Goal: Find specific page/section: Find specific page/section

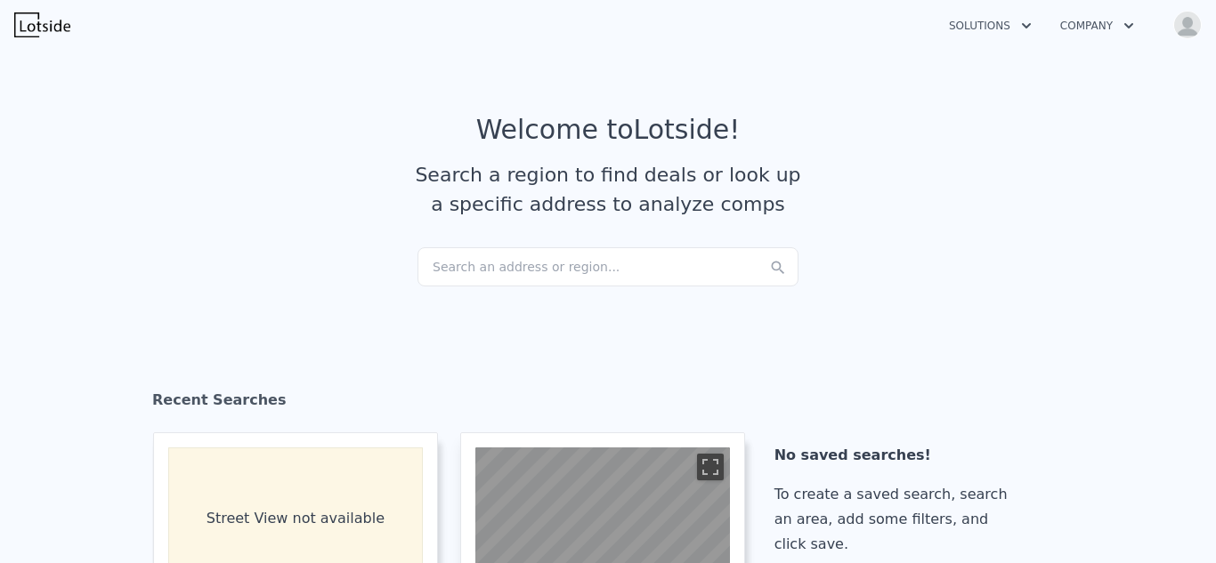
click at [530, 261] on div "Search an address or region..." at bounding box center [607, 266] width 381 height 39
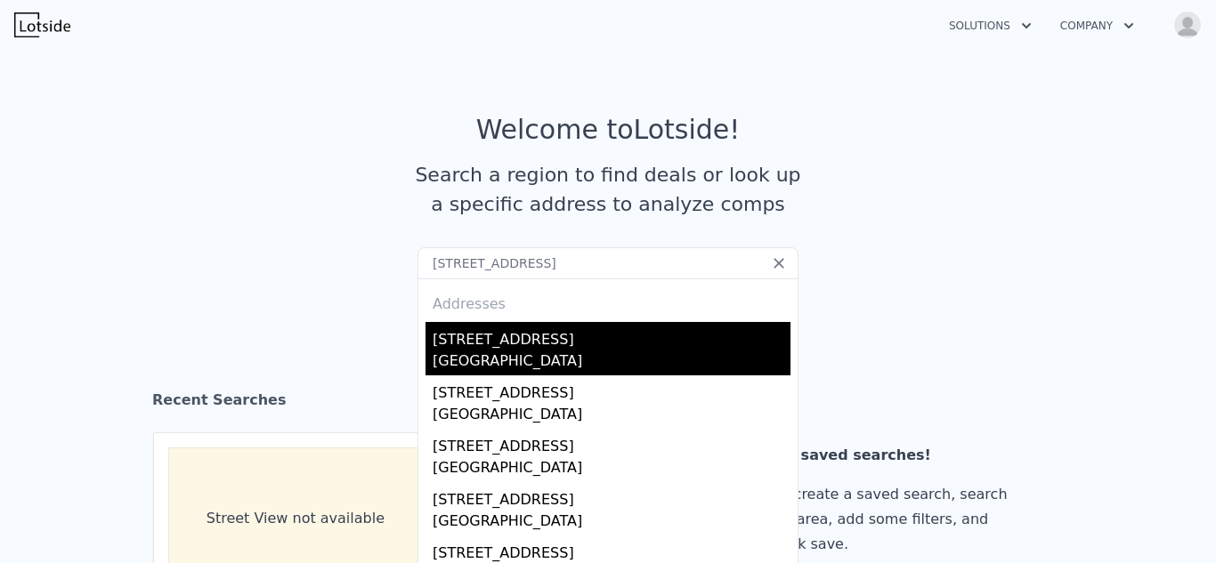
type input "214 Old Harbour Ct, Little River, SC 29566"
click at [490, 350] on div "[STREET_ADDRESS]" at bounding box center [612, 336] width 358 height 28
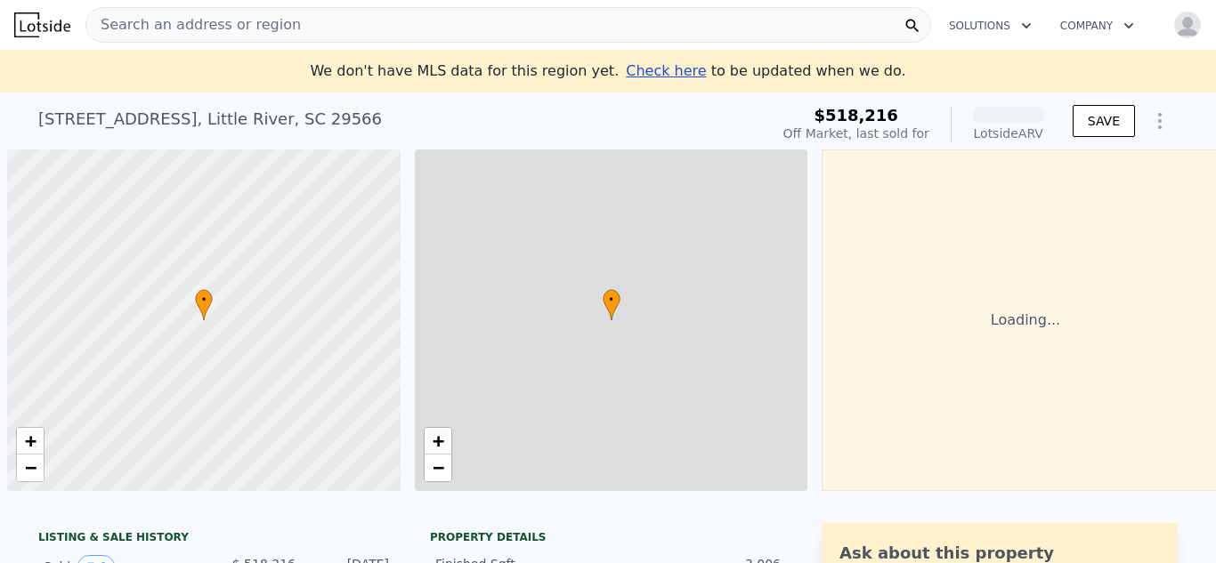
scroll to position [0, 7]
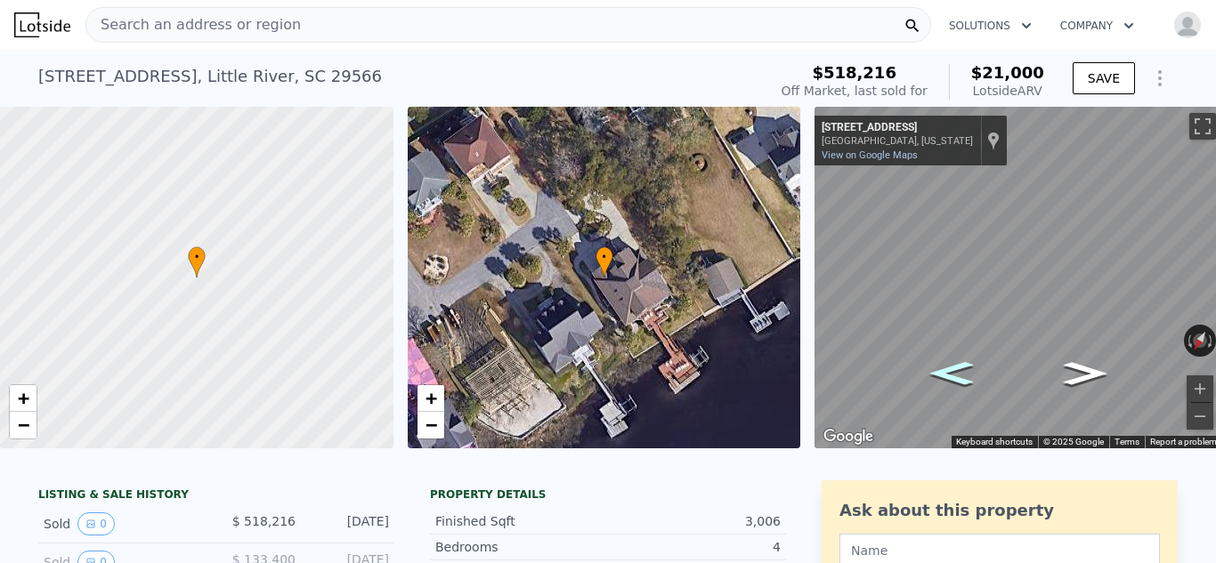
click at [955, 373] on icon "Go Northeast, Park St" at bounding box center [951, 374] width 80 height 34
click at [430, 420] on span "−" at bounding box center [431, 425] width 12 height 22
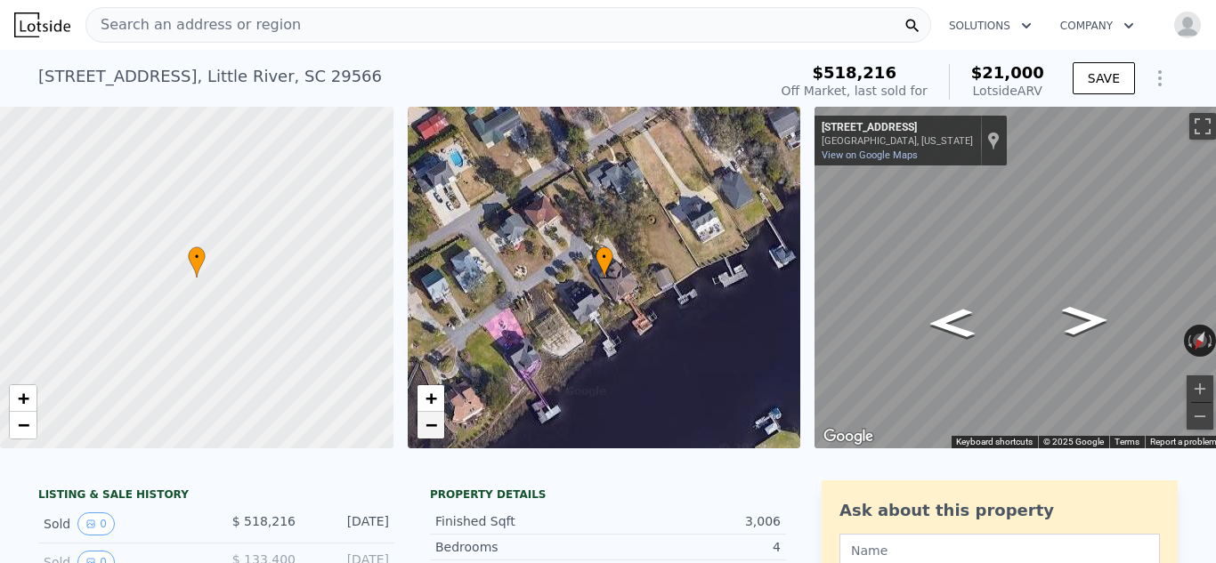
click at [430, 420] on span "−" at bounding box center [431, 425] width 12 height 22
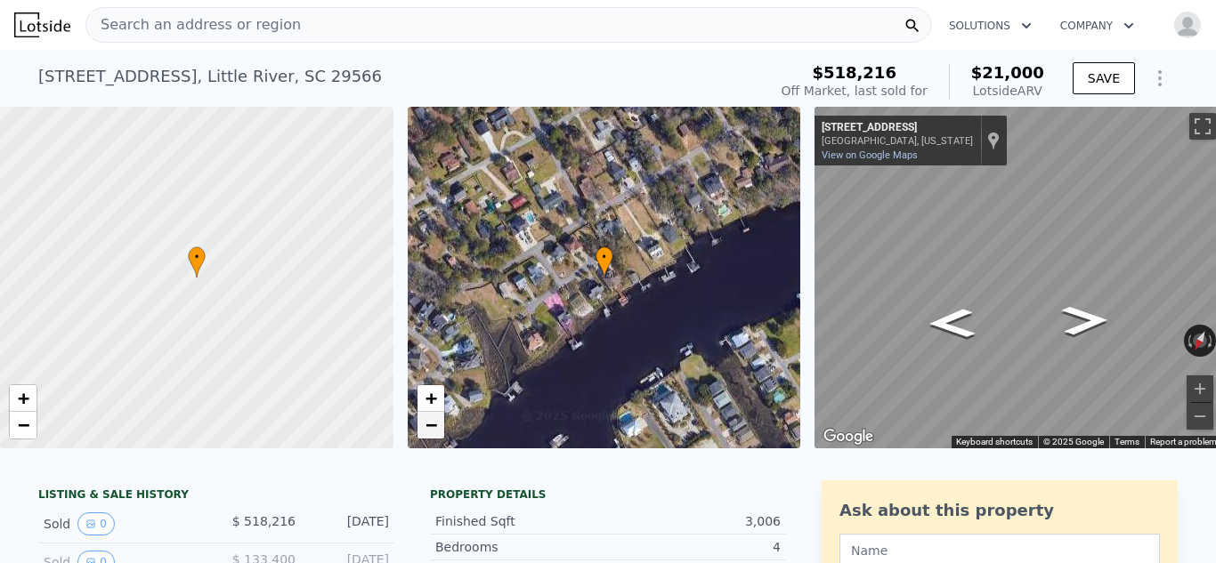
click at [432, 424] on span "−" at bounding box center [431, 425] width 12 height 22
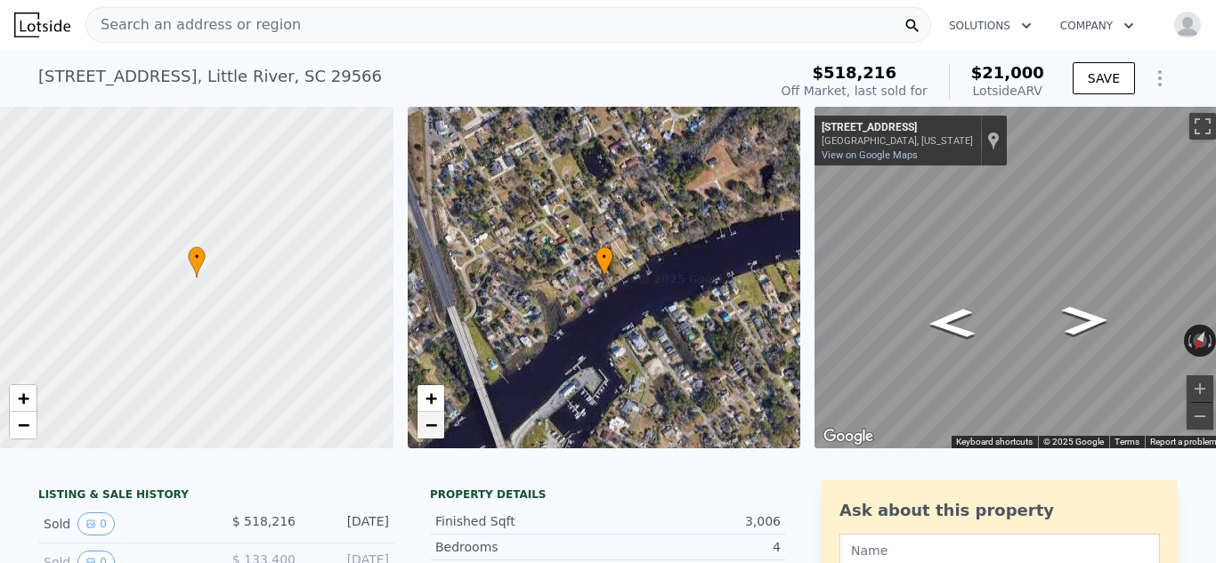
click at [432, 424] on span "−" at bounding box center [431, 425] width 12 height 22
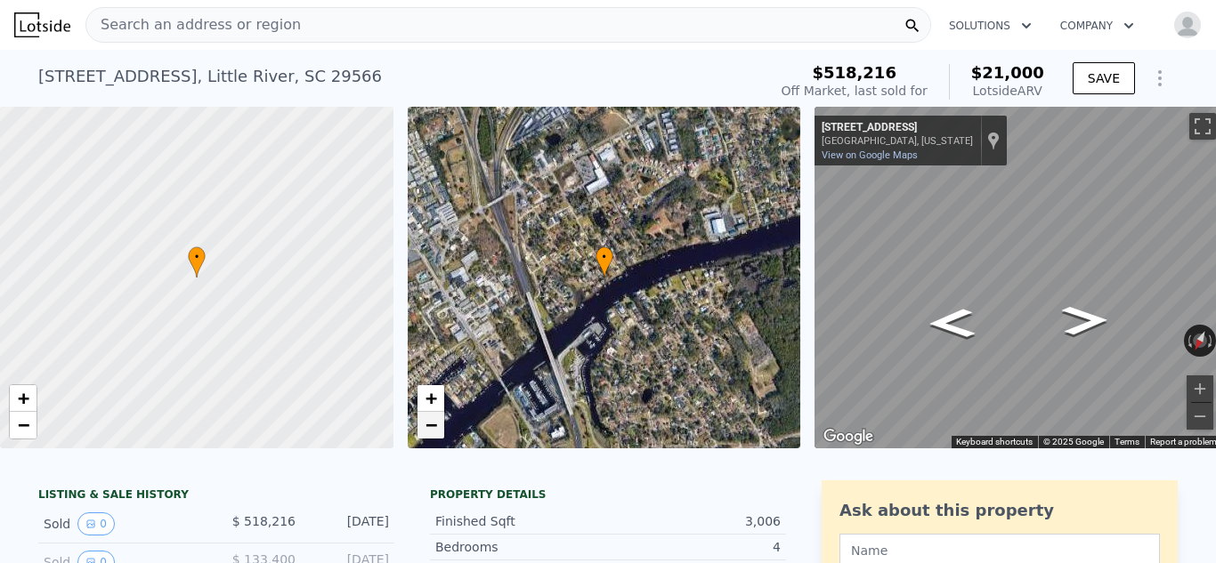
click at [432, 424] on span "−" at bounding box center [431, 425] width 12 height 22
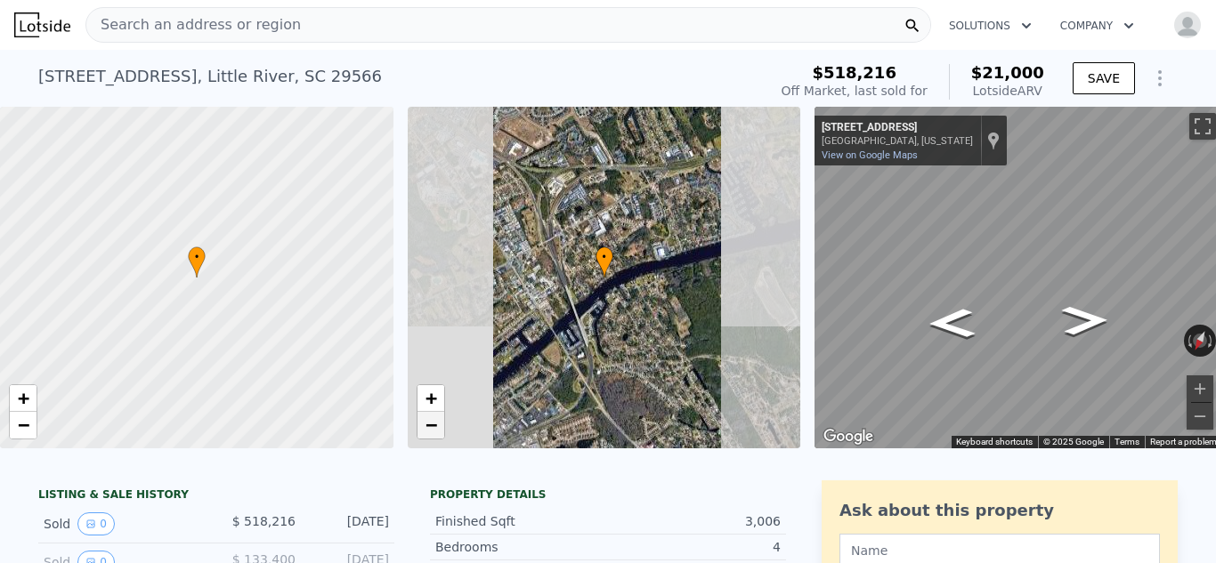
click at [432, 424] on span "−" at bounding box center [431, 425] width 12 height 22
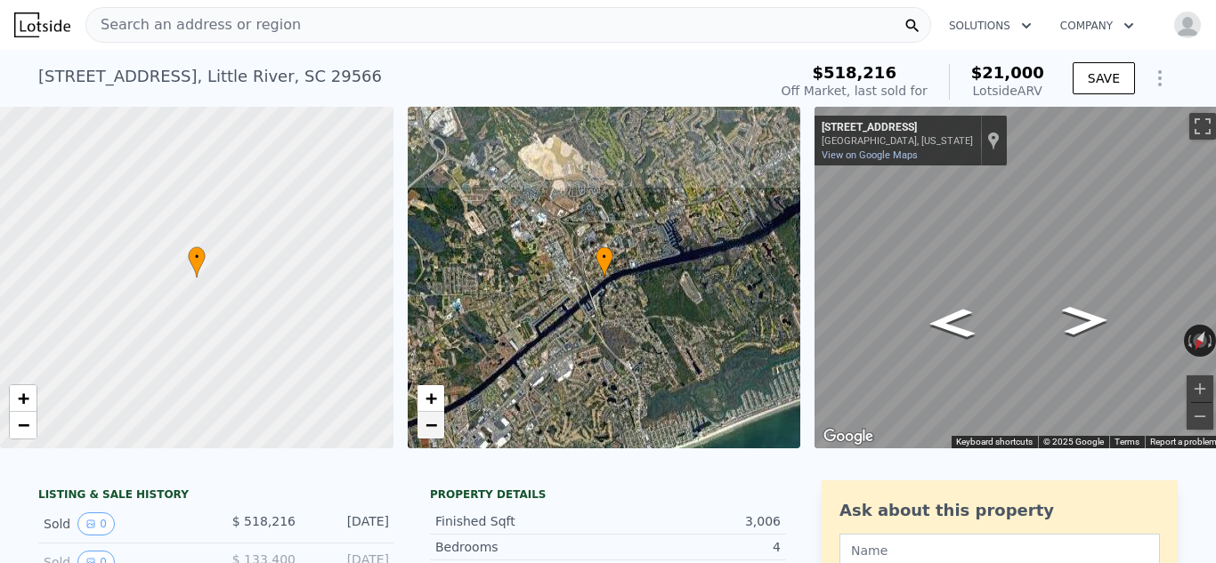
click at [432, 424] on span "−" at bounding box center [431, 425] width 12 height 22
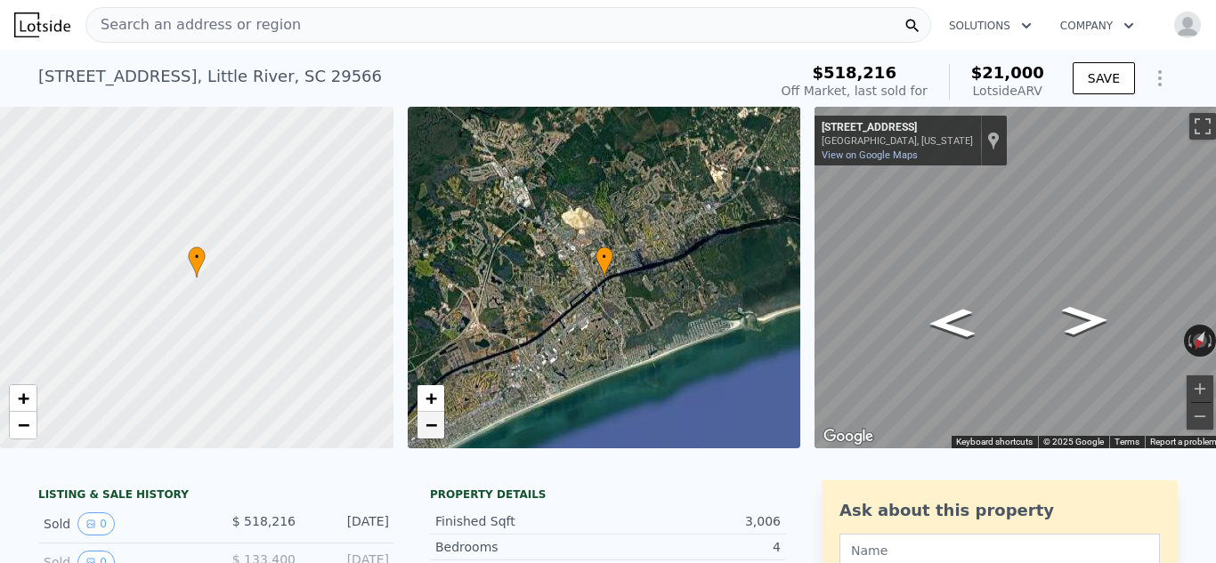
click at [432, 424] on span "−" at bounding box center [431, 425] width 12 height 22
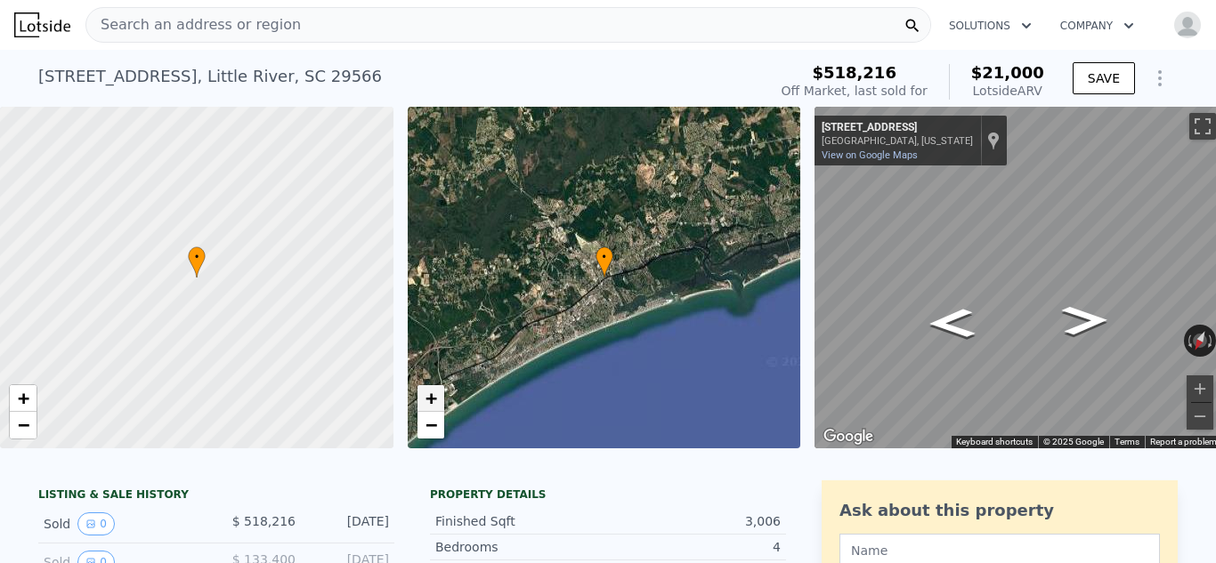
click at [428, 396] on span "+" at bounding box center [431, 398] width 12 height 22
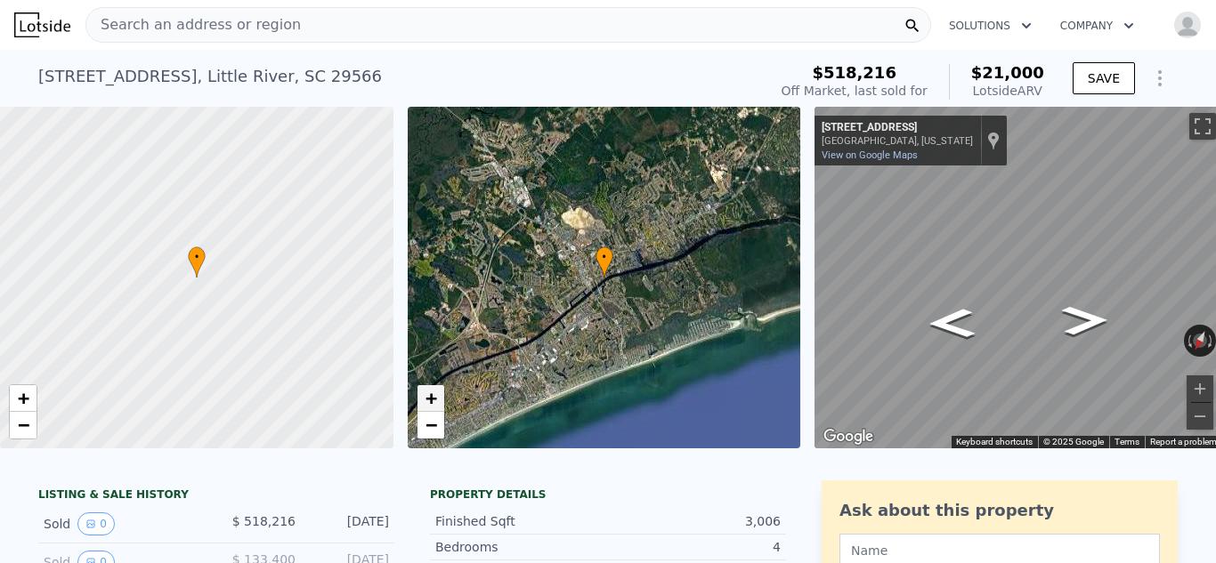
click at [428, 396] on span "+" at bounding box center [431, 398] width 12 height 22
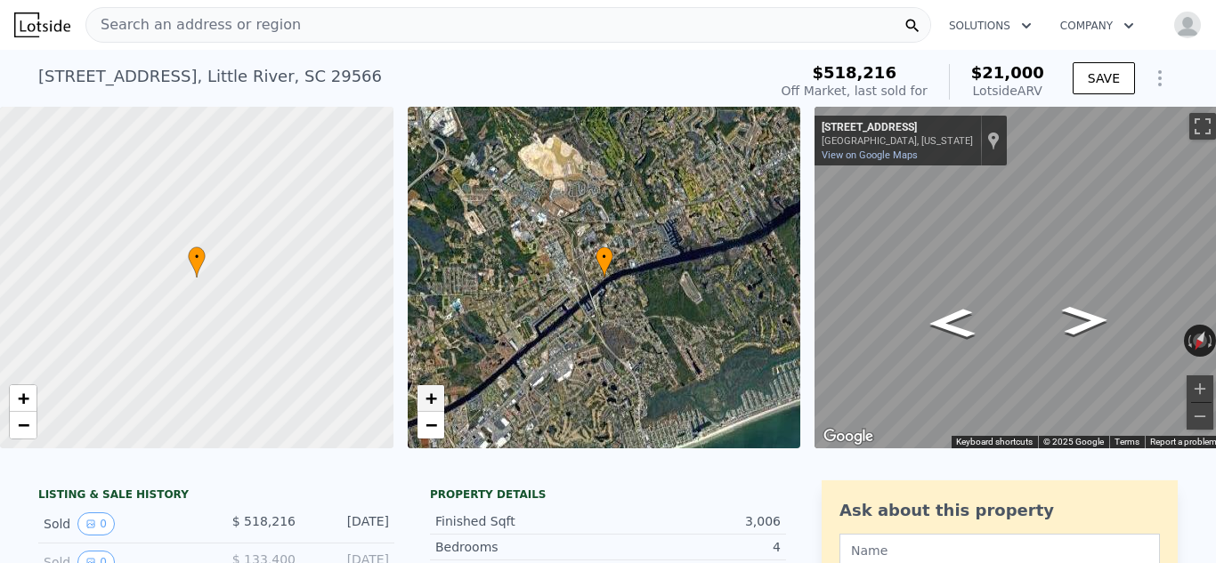
click at [428, 396] on span "+" at bounding box center [431, 398] width 12 height 22
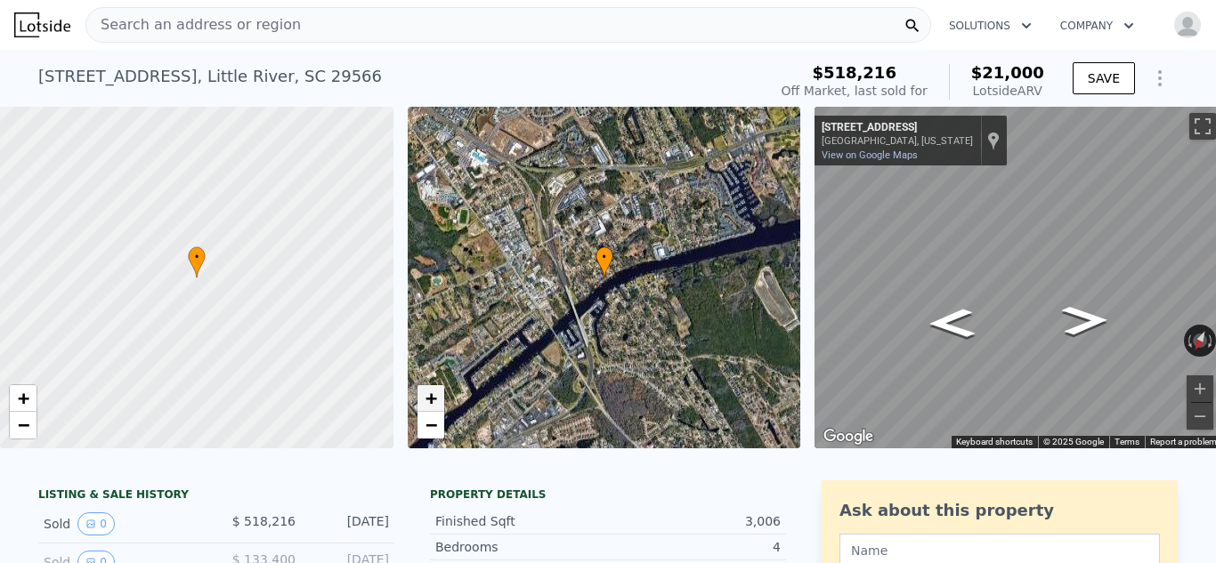
click at [428, 396] on span "+" at bounding box center [431, 398] width 12 height 22
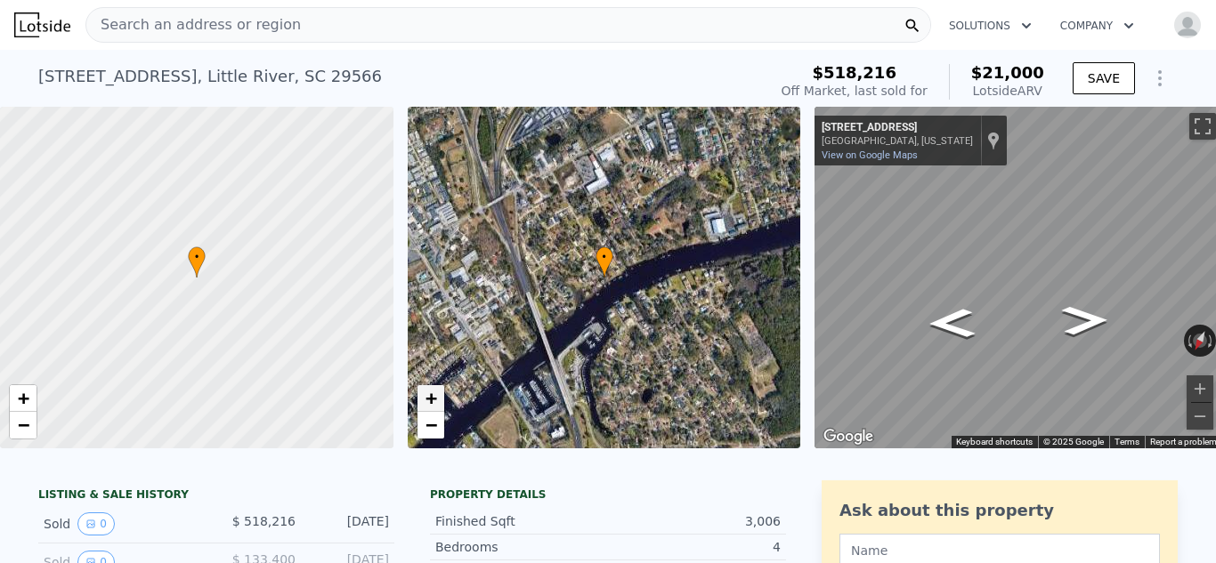
click at [428, 396] on span "+" at bounding box center [431, 398] width 12 height 22
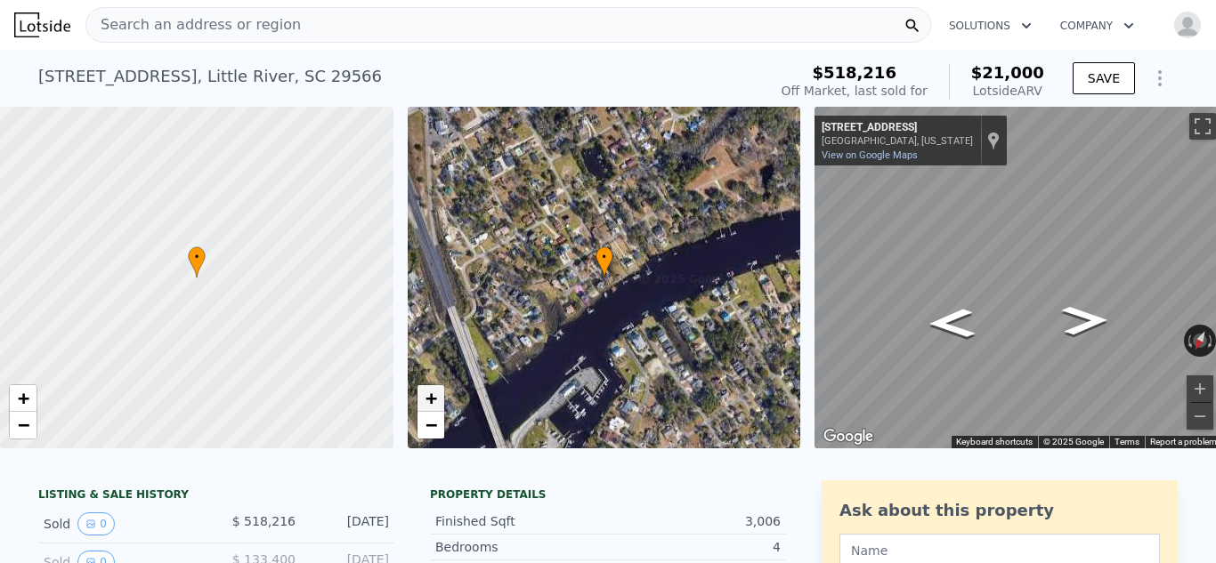
click at [428, 396] on span "+" at bounding box center [431, 398] width 12 height 22
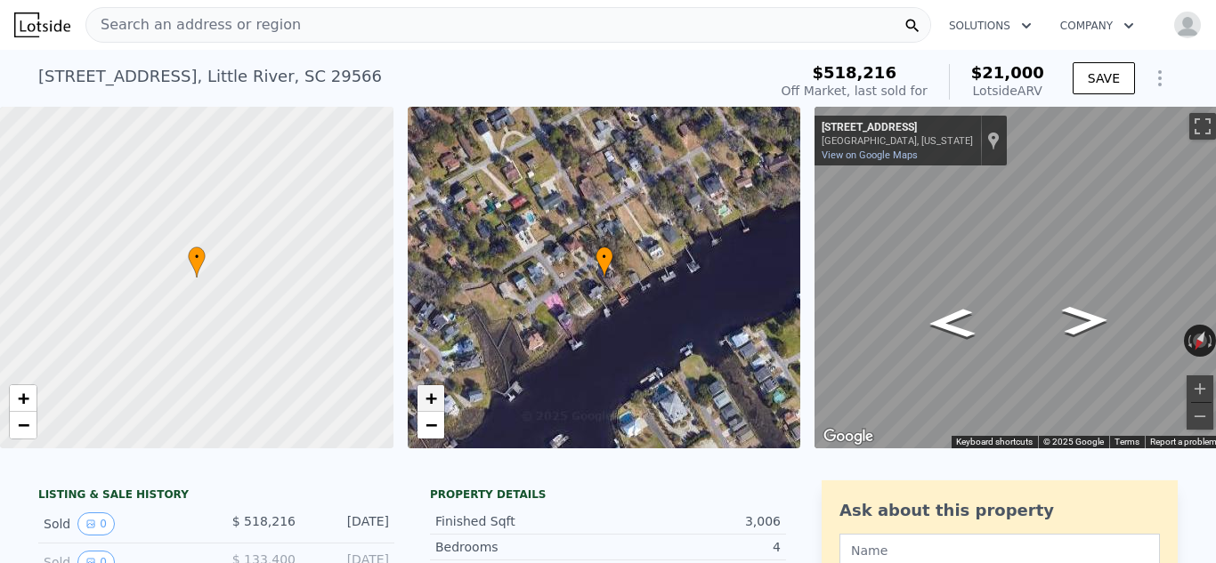
click at [428, 396] on span "+" at bounding box center [431, 398] width 12 height 22
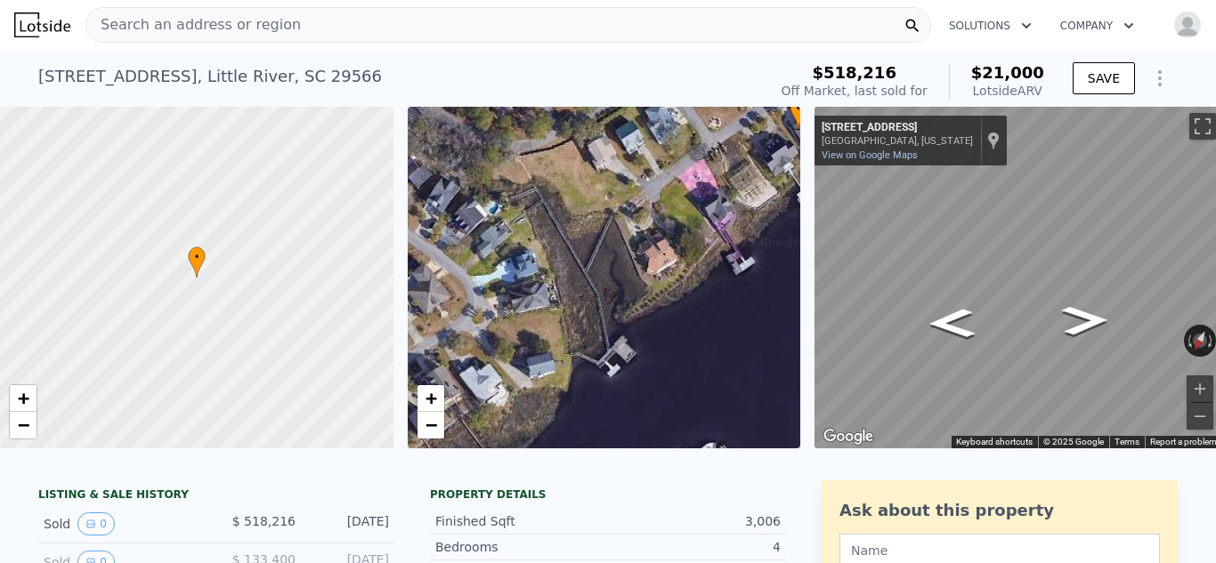
click at [863, 218] on div "• + − • + − ← Move left → Move right ↑ Move up ↓ Move down + Zoom in - Zoom out…" at bounding box center [608, 278] width 1216 height 342
click at [437, 397] on link "+" at bounding box center [430, 398] width 27 height 27
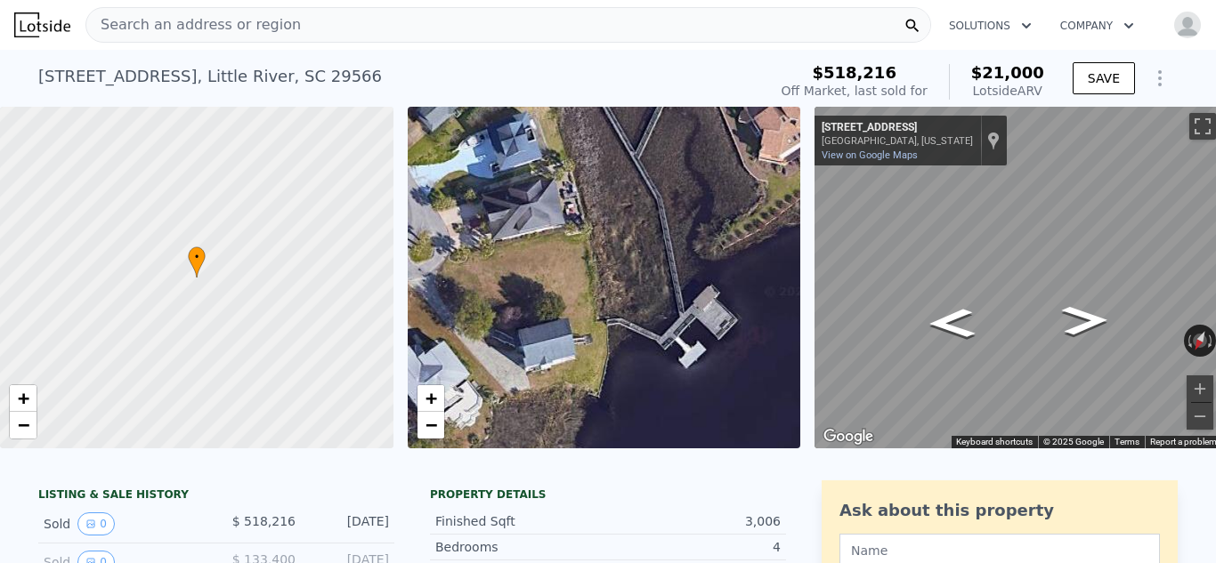
drag, startPoint x: 595, startPoint y: 357, endPoint x: 669, endPoint y: 245, distance: 134.8
click at [669, 245] on div "• + −" at bounding box center [604, 278] width 393 height 342
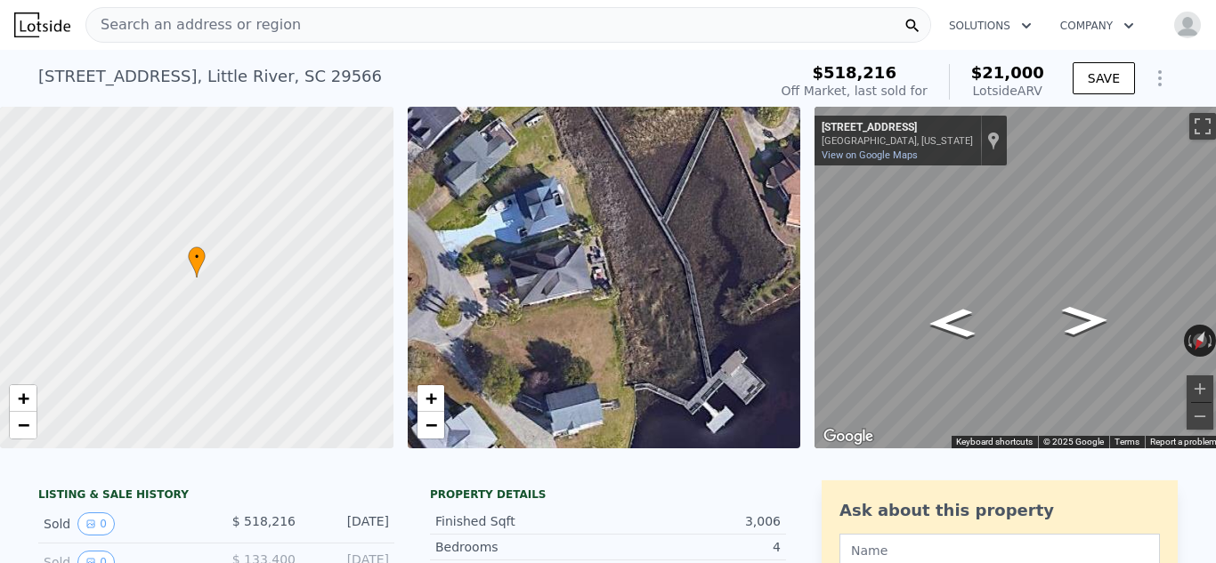
drag, startPoint x: 651, startPoint y: 268, endPoint x: 689, endPoint y: 394, distance: 132.1
click at [688, 392] on div "• + −" at bounding box center [604, 278] width 393 height 342
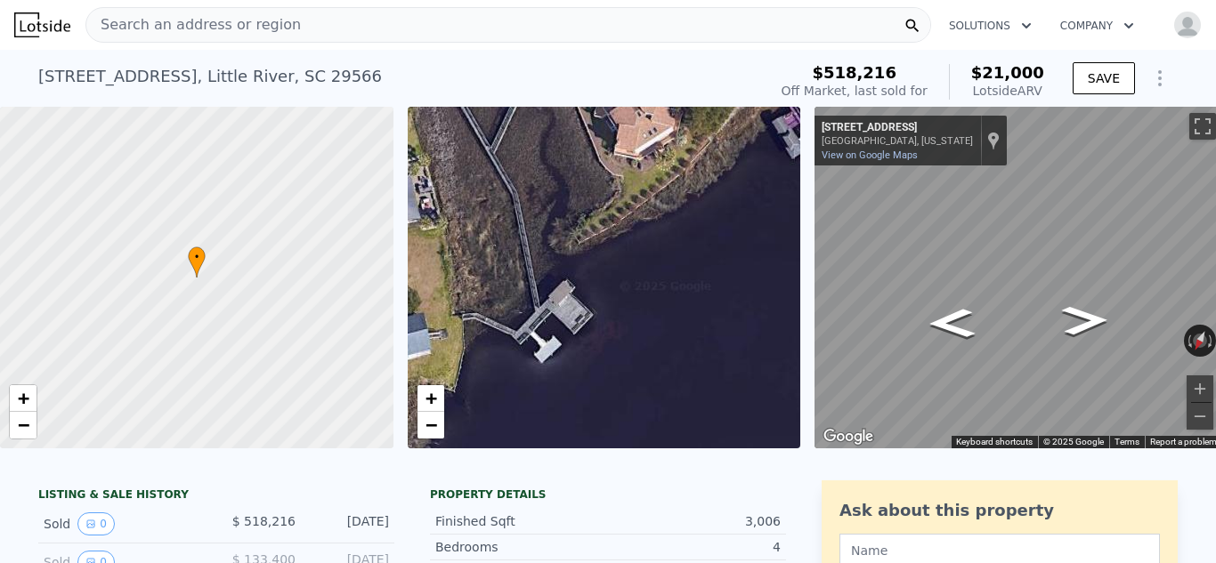
drag, startPoint x: 593, startPoint y: 215, endPoint x: 408, endPoint y: 89, distance: 224.2
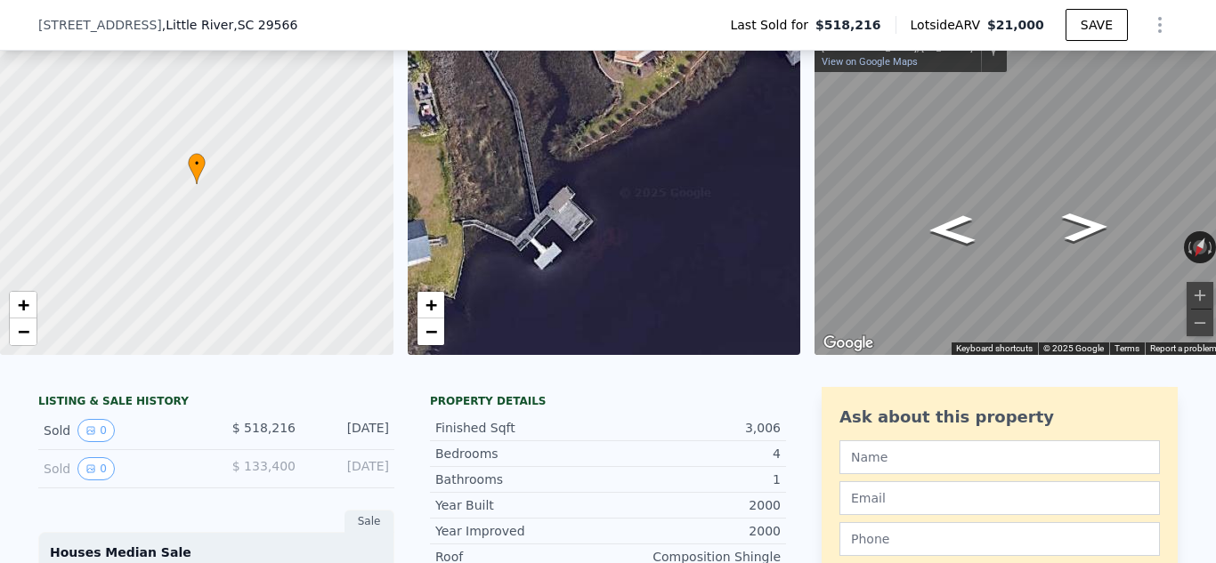
scroll to position [119, 0]
